Goal: Check status: Check status

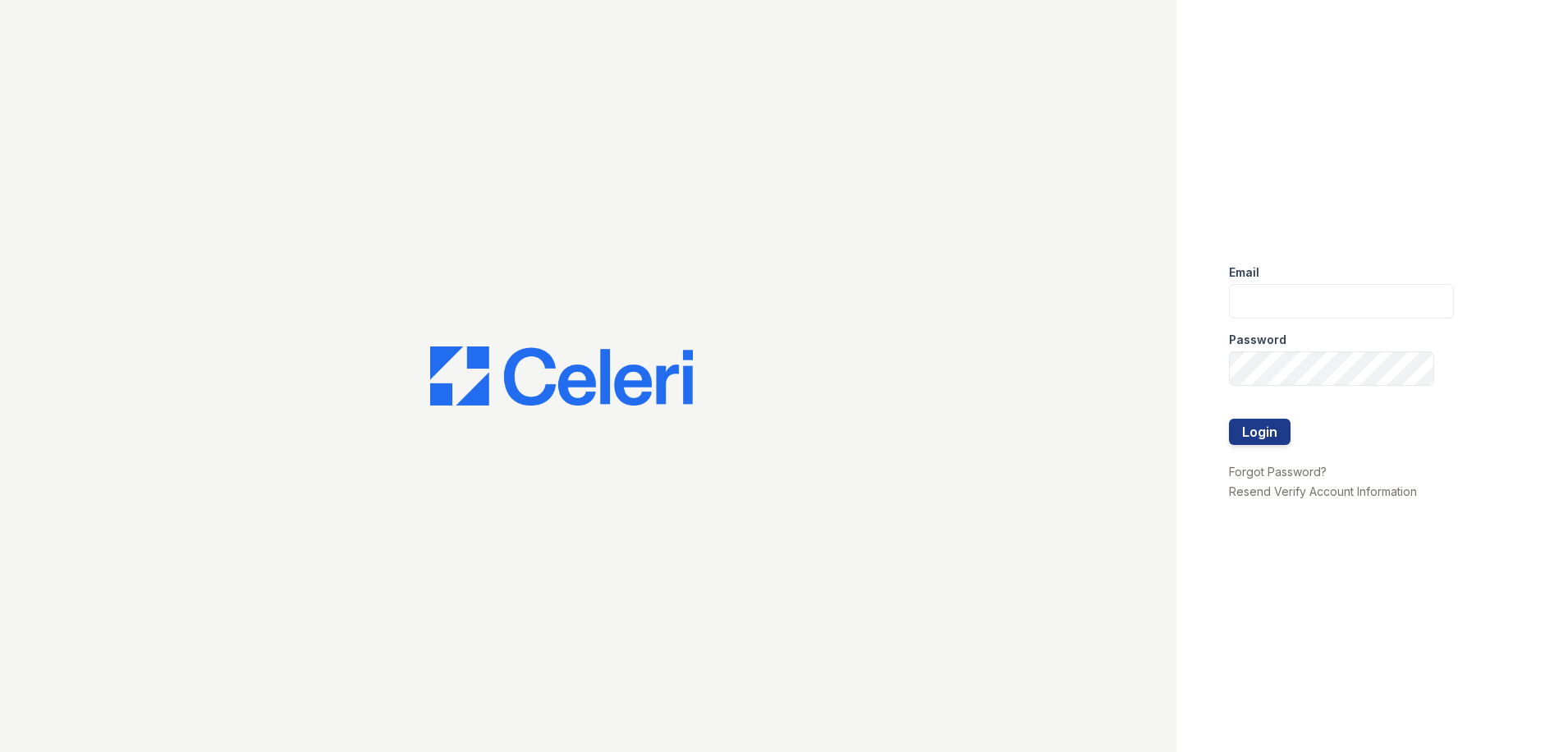
type input "[PERSON_NAME][EMAIL_ADDRESS][PERSON_NAME][DOMAIN_NAME]"
click at [1262, 435] on button "Login" at bounding box center [1260, 432] width 62 height 26
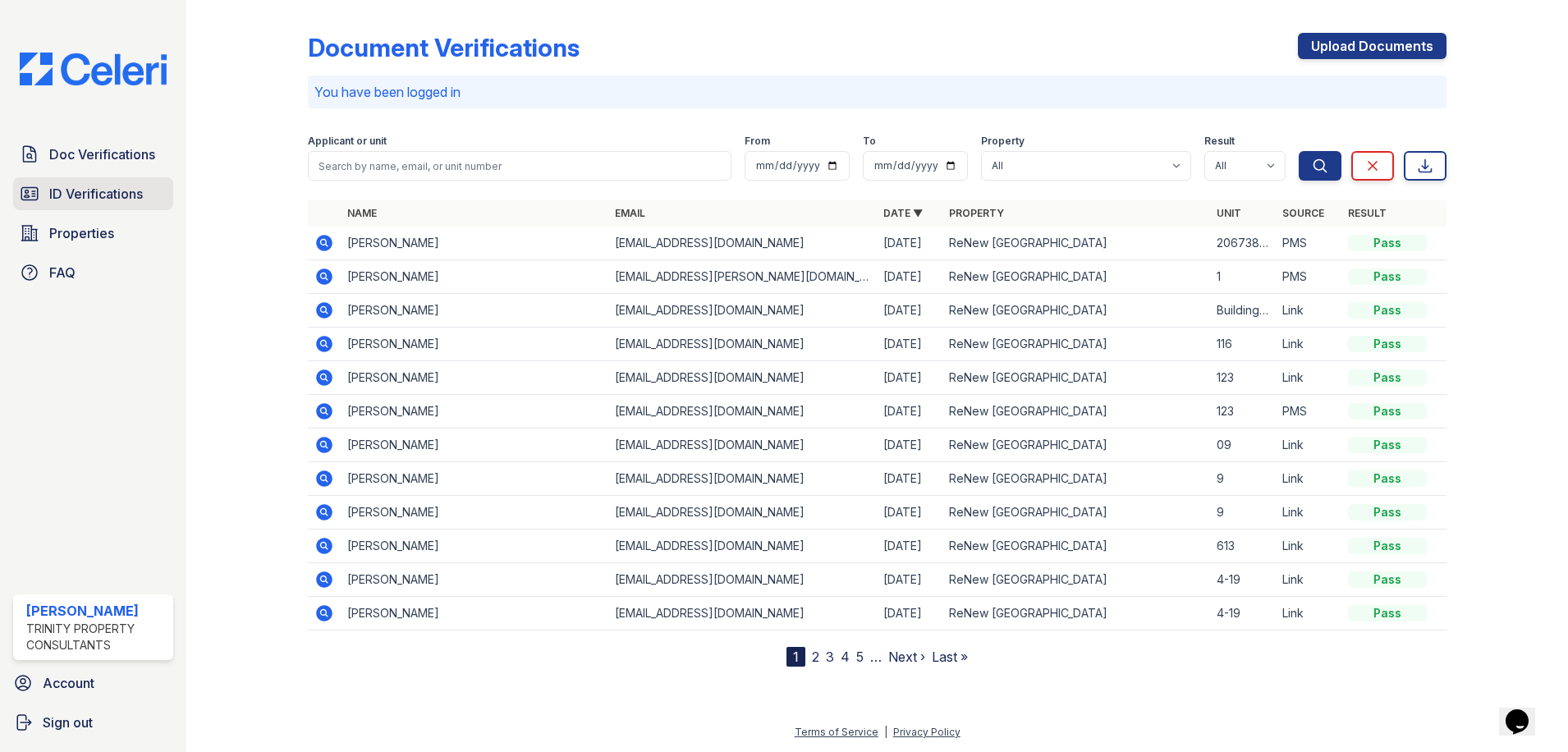
click at [100, 184] on span "ID Verifications" at bounding box center [96, 193] width 94 height 20
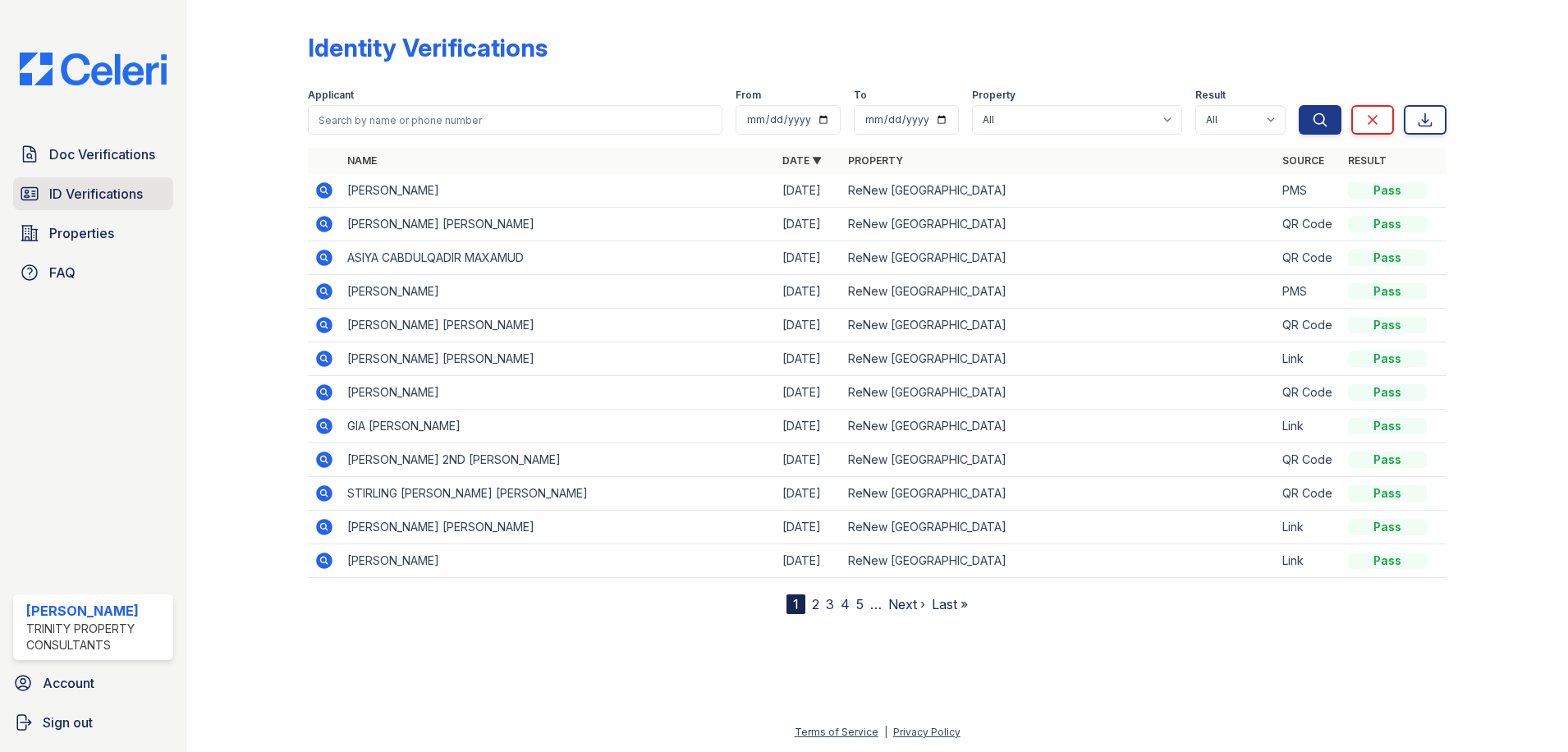
click at [100, 183] on link "ID Verifications" at bounding box center [93, 193] width 161 height 33
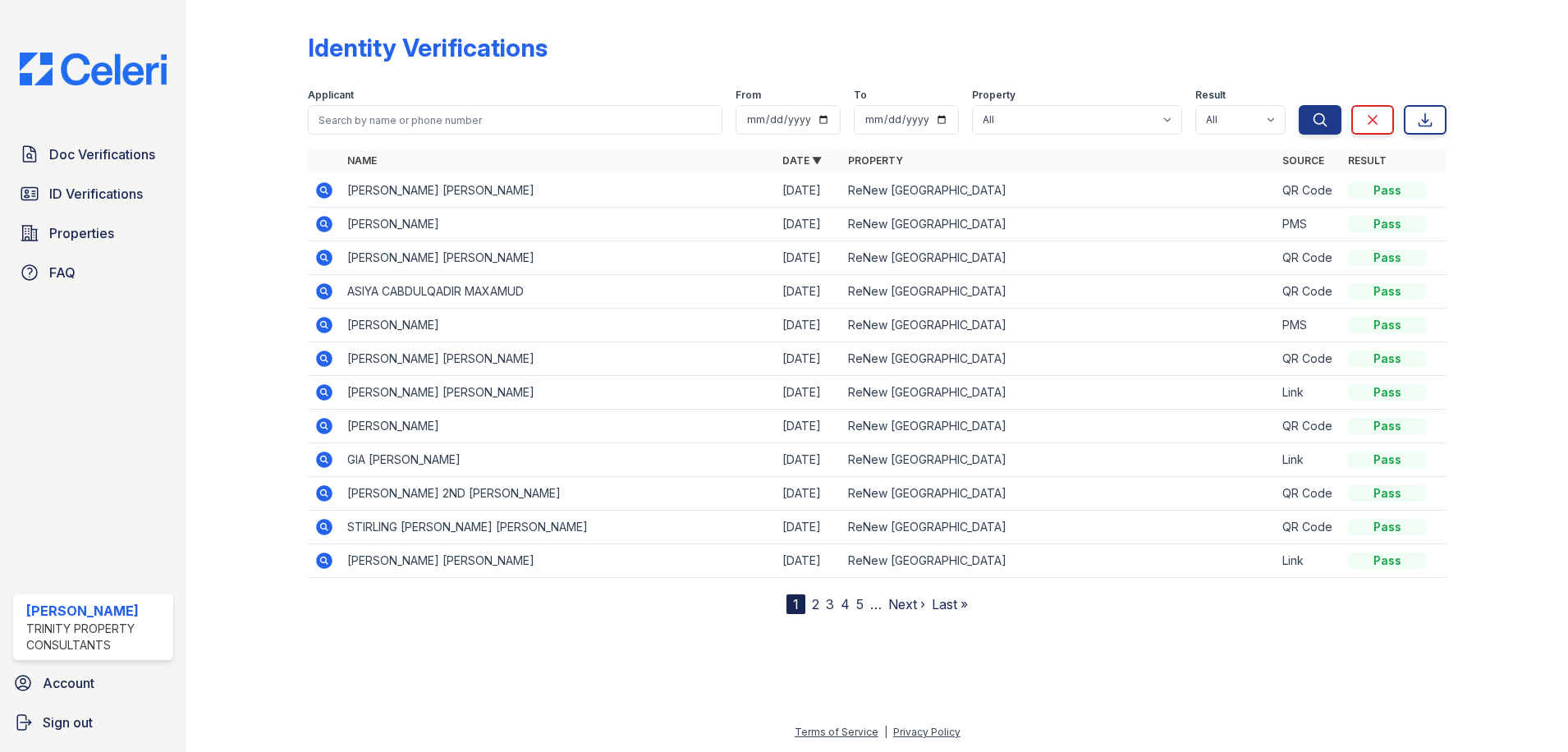
click at [330, 189] on icon at bounding box center [324, 190] width 16 height 16
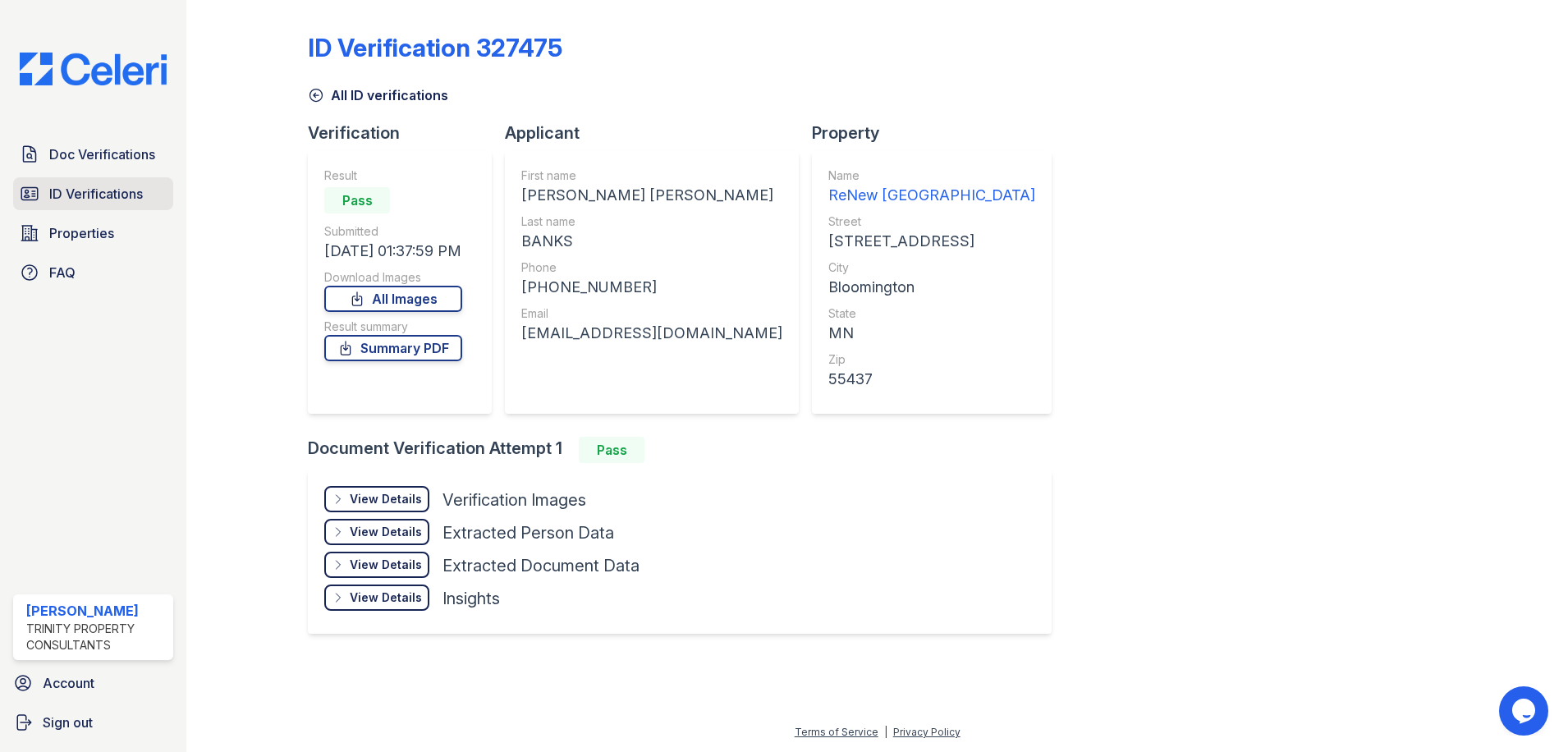
click at [104, 200] on span "ID Verifications" at bounding box center [96, 193] width 94 height 20
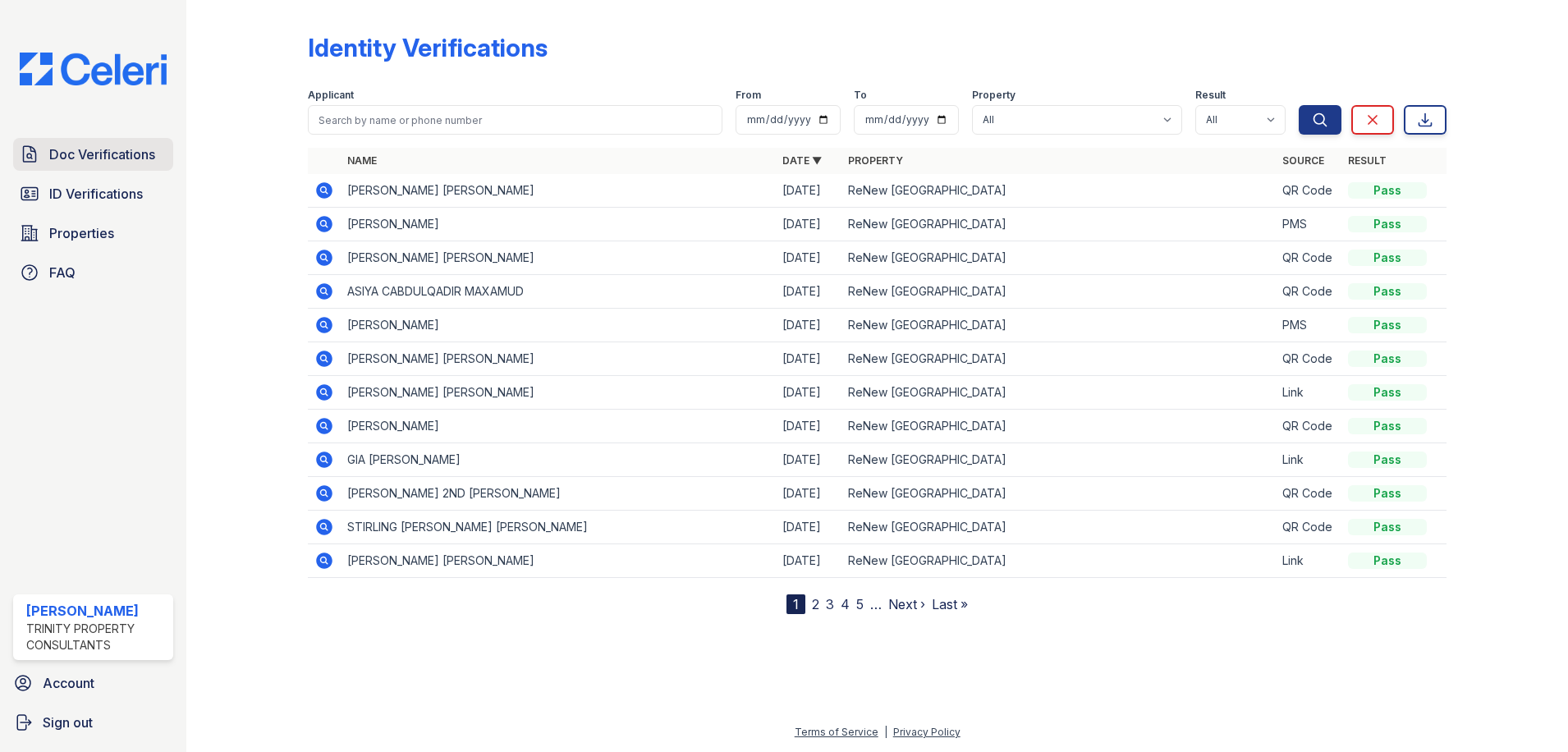
click at [119, 171] on link "Doc Verifications" at bounding box center [93, 154] width 161 height 33
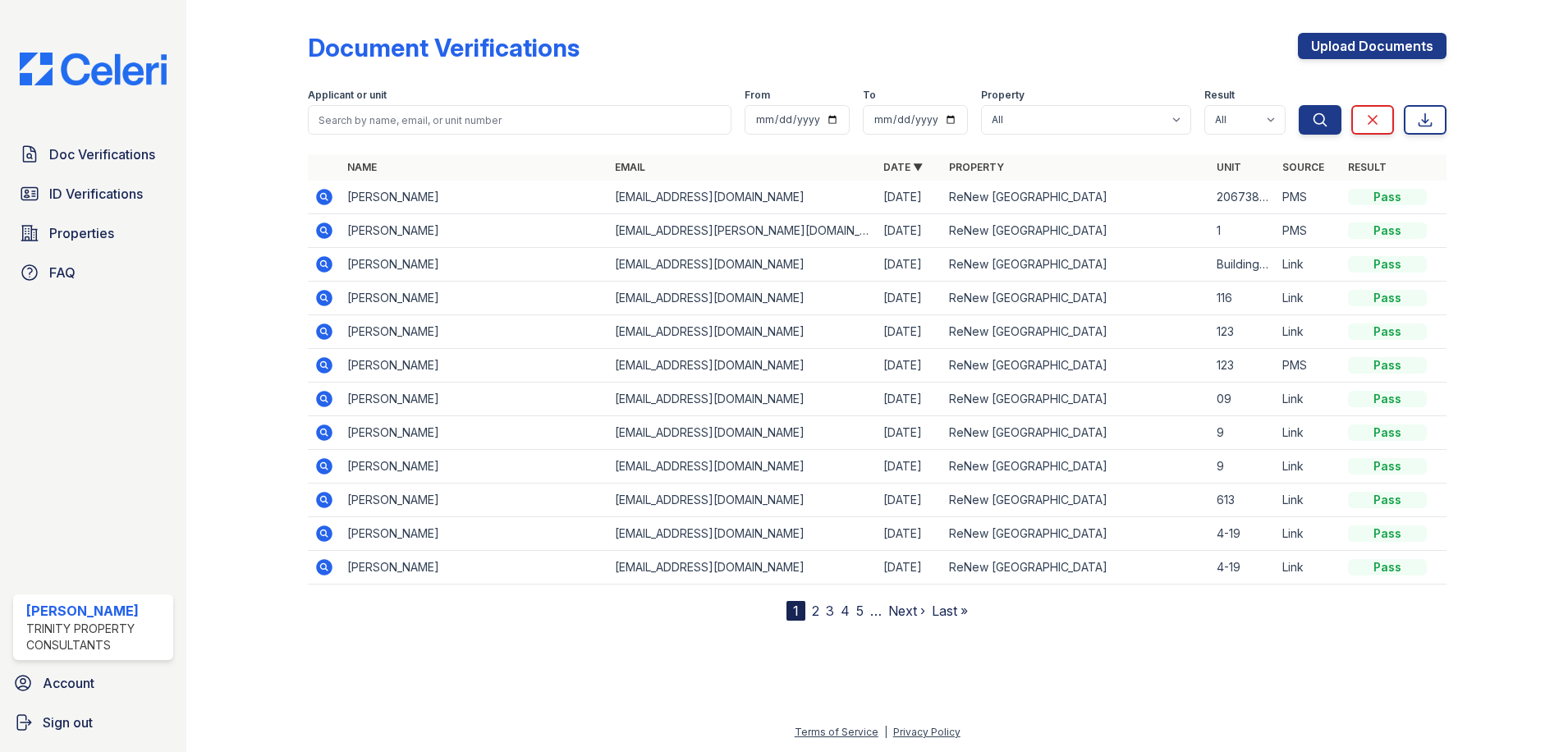
click at [119, 211] on div "Doc Verifications ID Verifications Properties FAQ" at bounding box center [93, 213] width 174 height 151
click at [121, 202] on span "ID Verifications" at bounding box center [96, 193] width 94 height 20
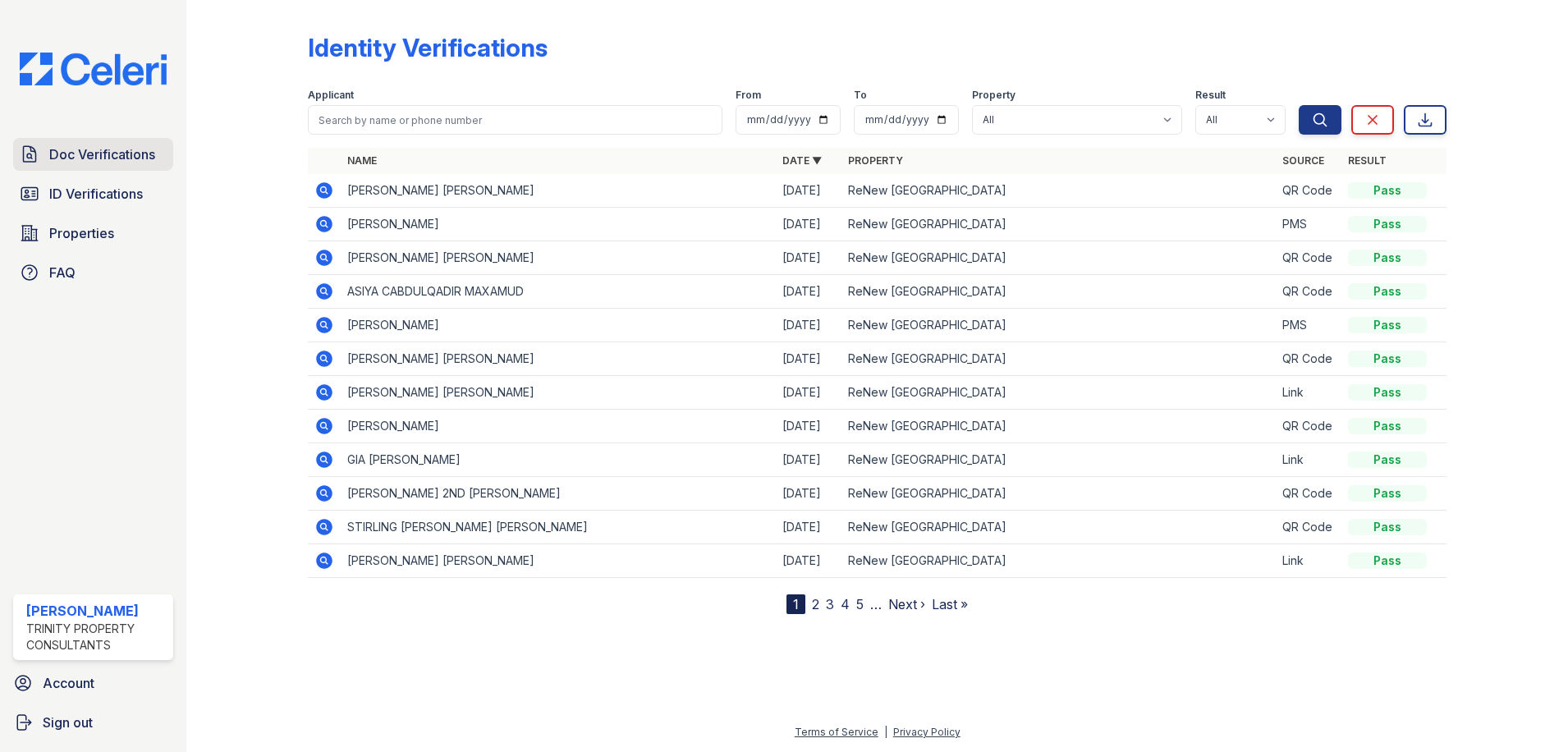
click at [144, 150] on span "Doc Verifications" at bounding box center [101, 154] width 106 height 20
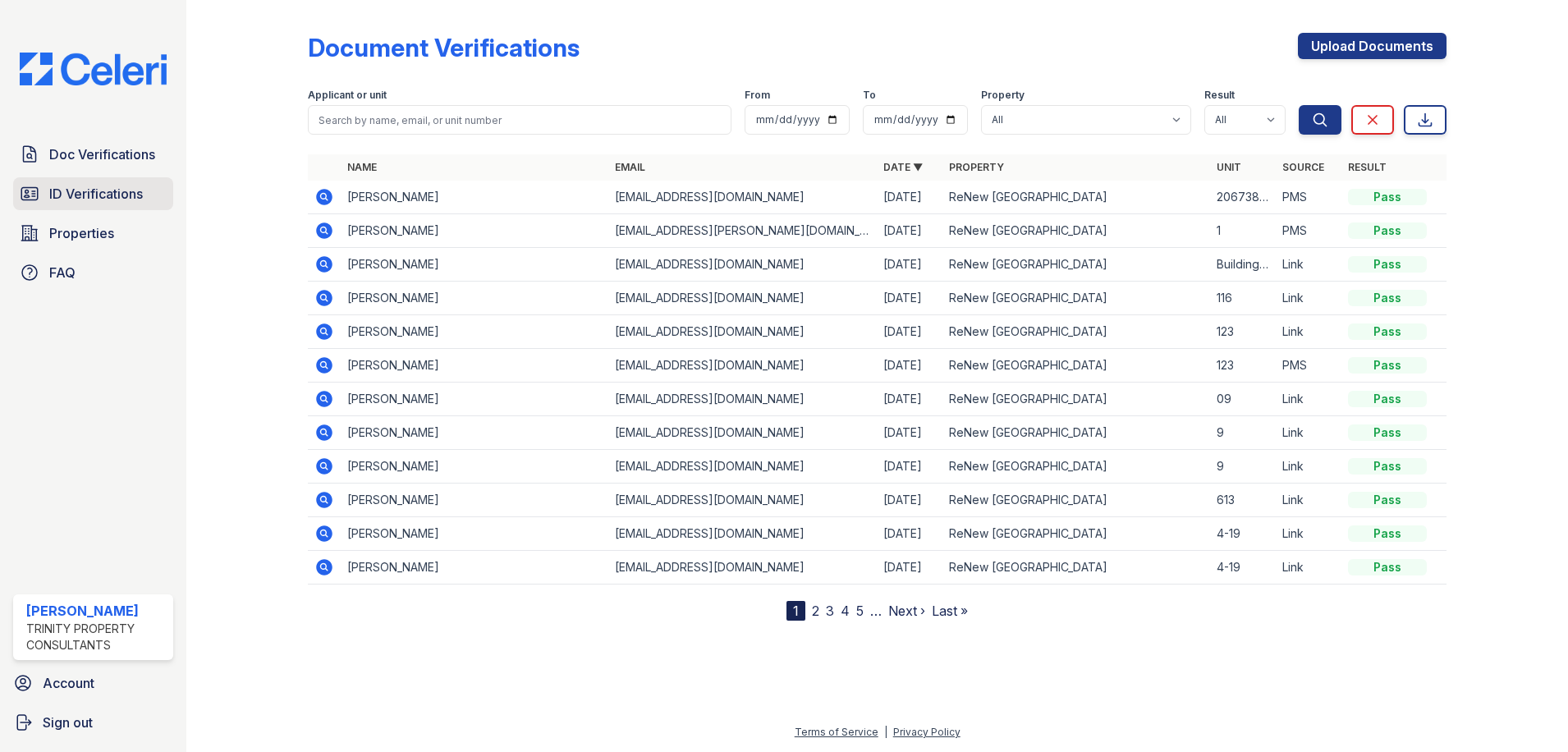
click at [145, 189] on link "ID Verifications" at bounding box center [93, 193] width 161 height 33
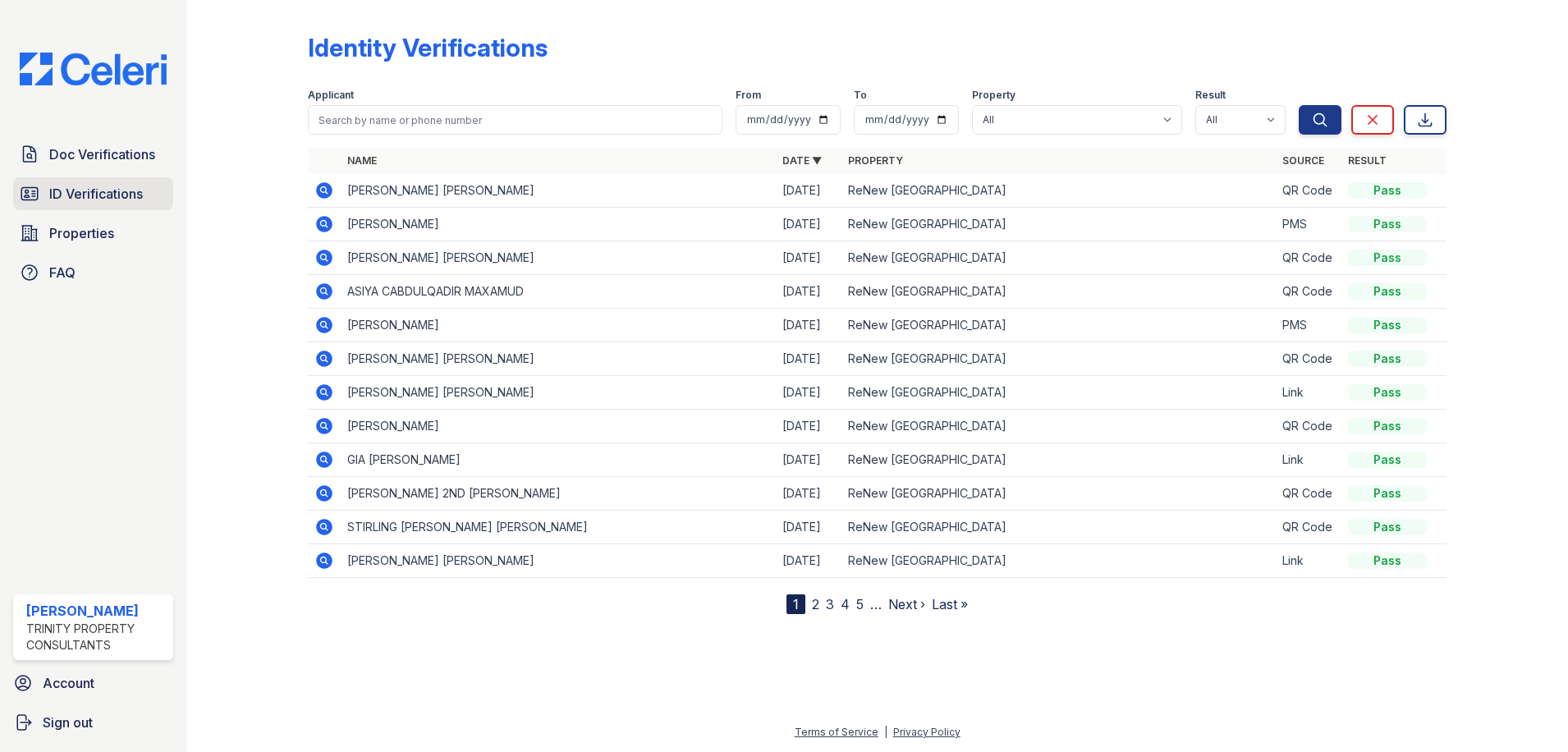
click at [127, 202] on span "ID Verifications" at bounding box center [96, 193] width 94 height 20
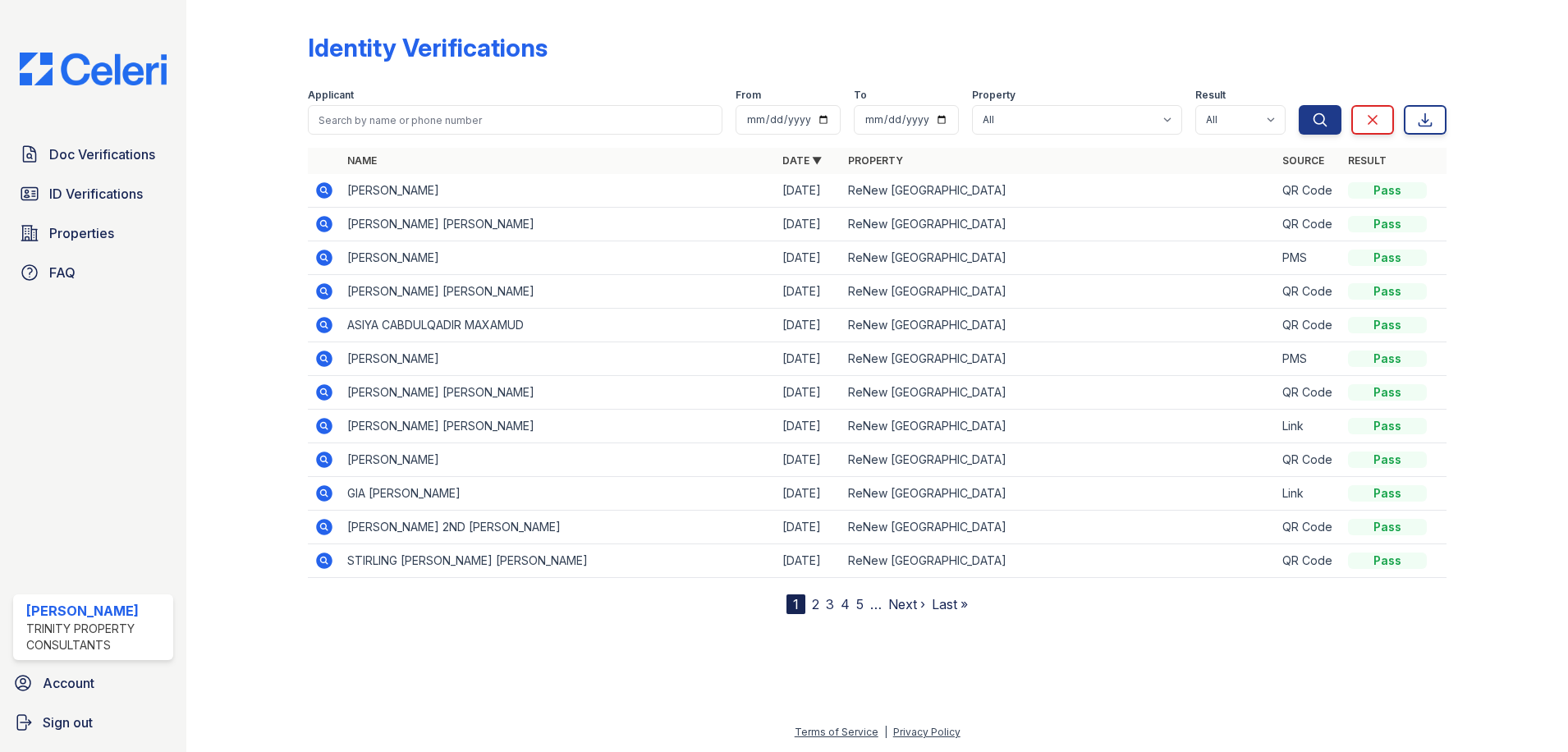
click at [1210, 688] on div at bounding box center [878, 681] width 1330 height 82
